Goal: Manage account settings

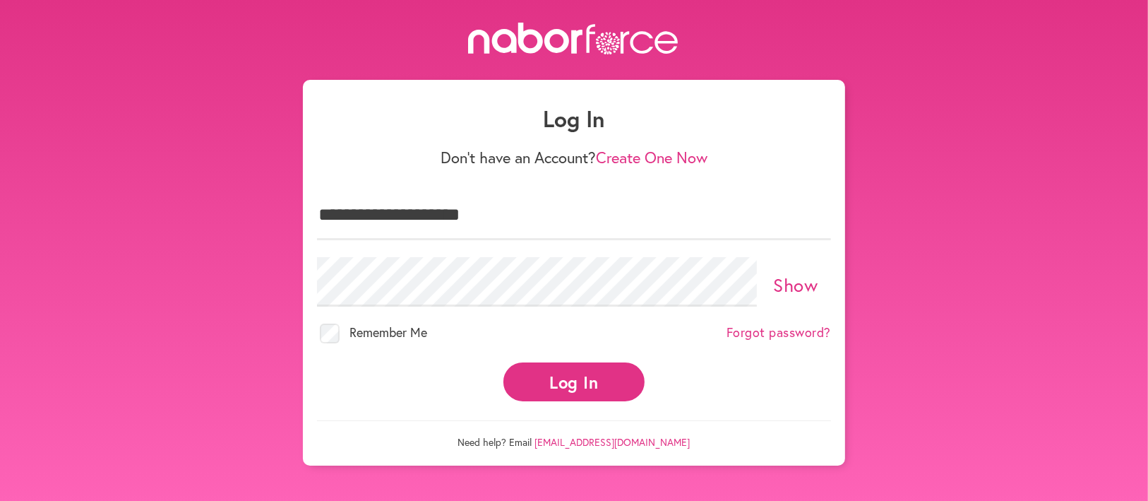
click at [568, 356] on div "Log In" at bounding box center [574, 382] width 514 height 56
click at [561, 373] on button "Log In" at bounding box center [573, 381] width 141 height 39
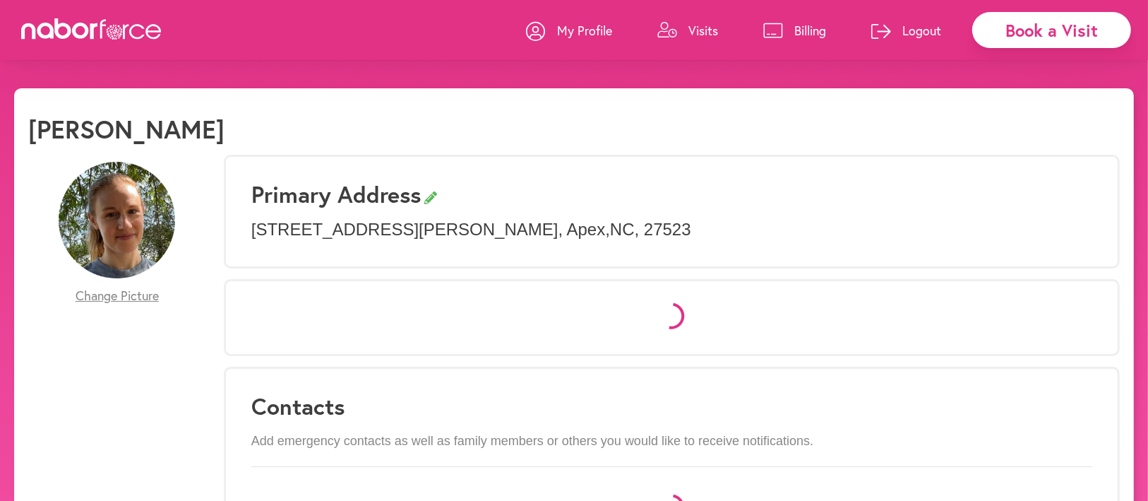
select select "*"
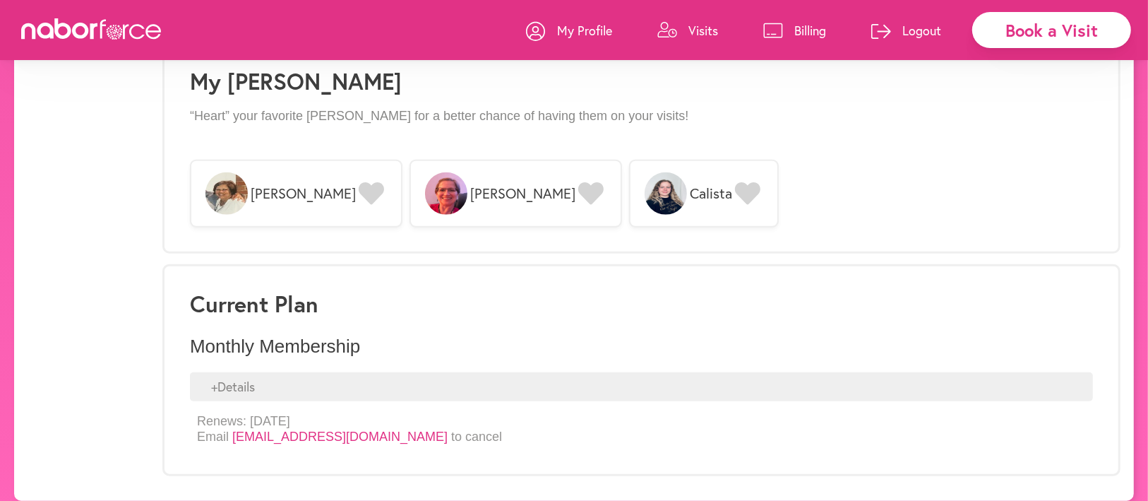
scroll to position [1139, 0]
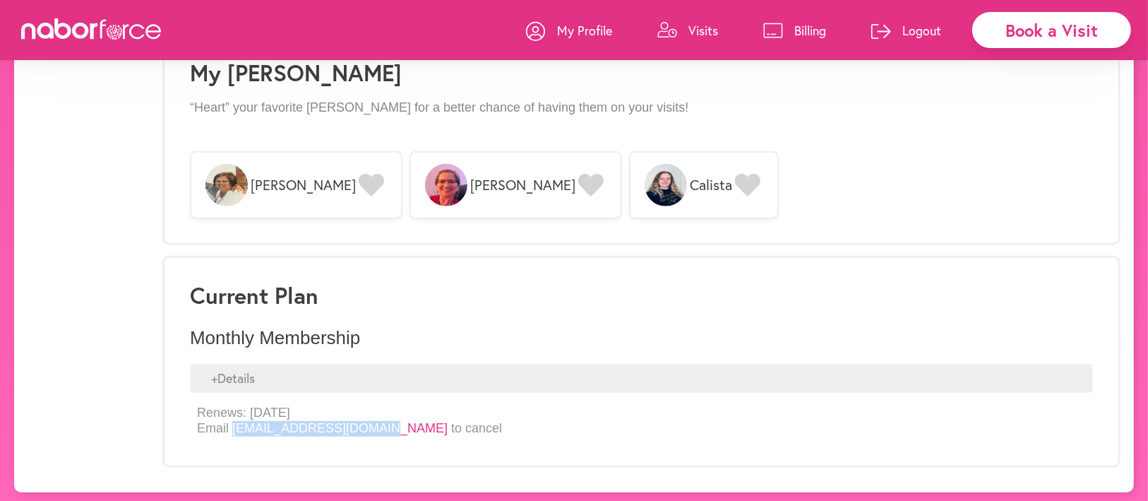
drag, startPoint x: 231, startPoint y: 426, endPoint x: 372, endPoint y: 426, distance: 141.2
click at [372, 426] on p "Renews: [DATE] Email [EMAIL_ADDRESS][DOMAIN_NAME] to cancel" at bounding box center [349, 420] width 305 height 30
copy link "[EMAIL_ADDRESS][DOMAIN_NAME]"
click at [909, 26] on p "Logout" at bounding box center [921, 30] width 39 height 17
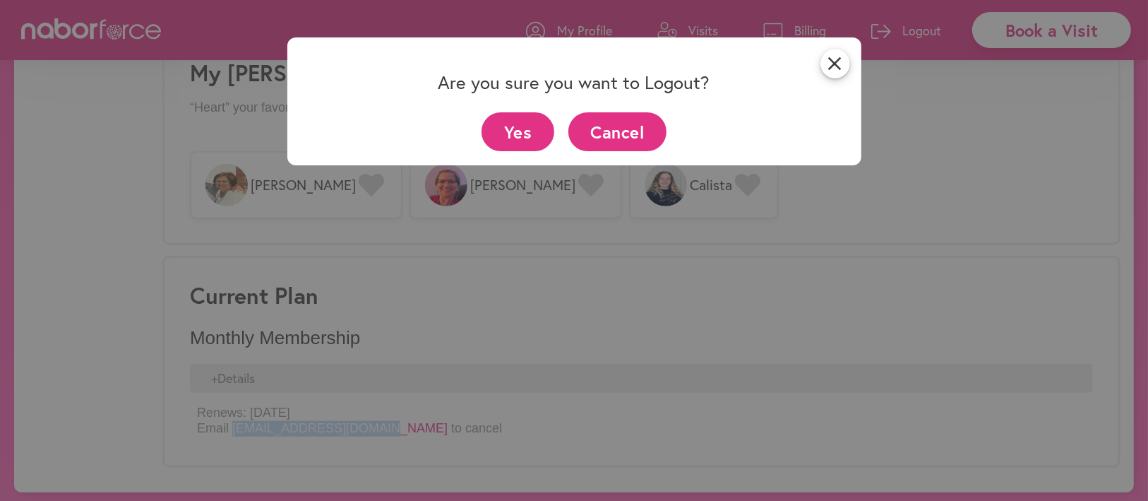
click at [492, 126] on button "Yes" at bounding box center [518, 131] width 73 height 39
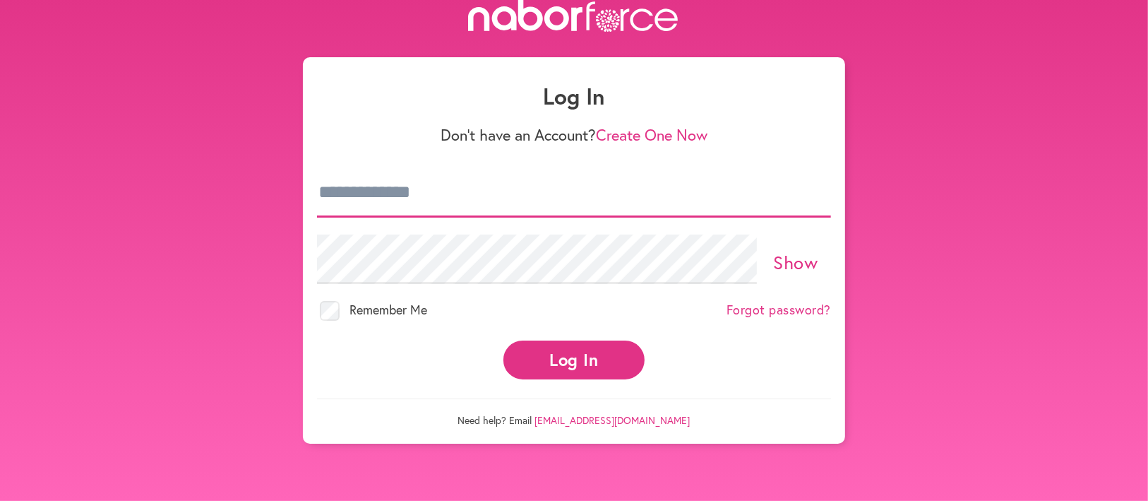
type input "**********"
